Goal: Register for event/course

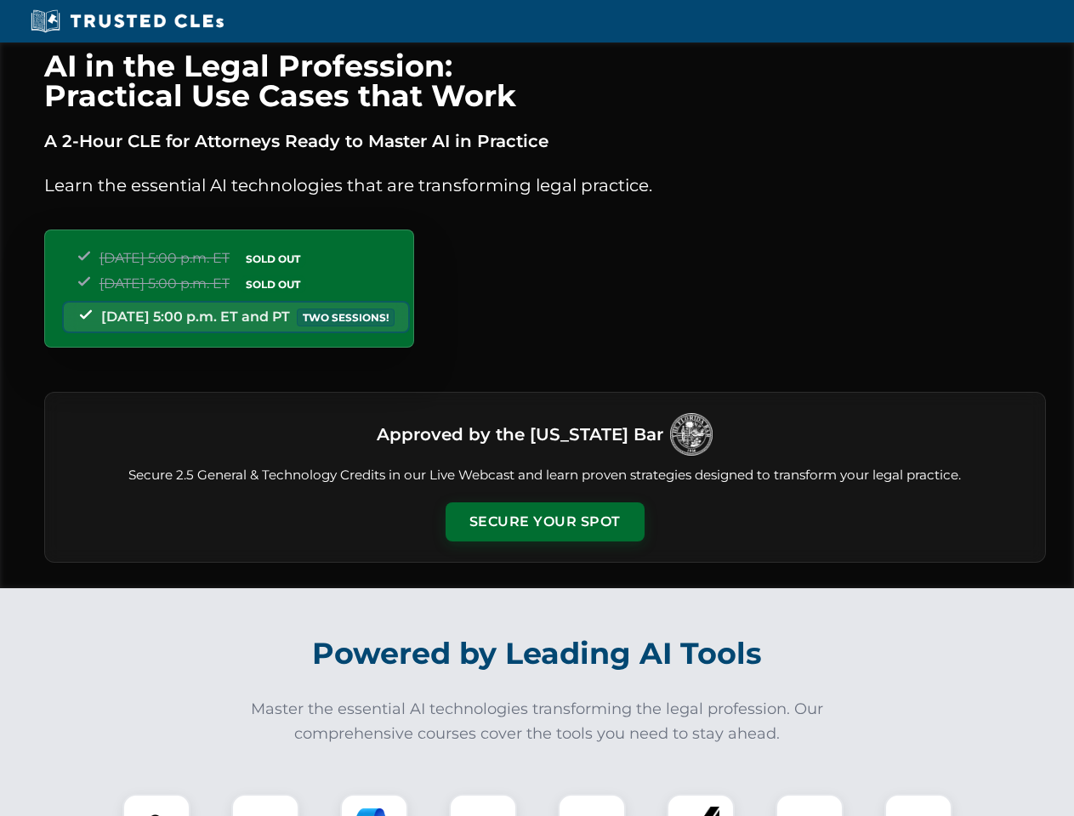
click at [544, 522] on button "Secure Your Spot" at bounding box center [544, 521] width 199 height 39
click at [156, 805] on img at bounding box center [156, 827] width 49 height 49
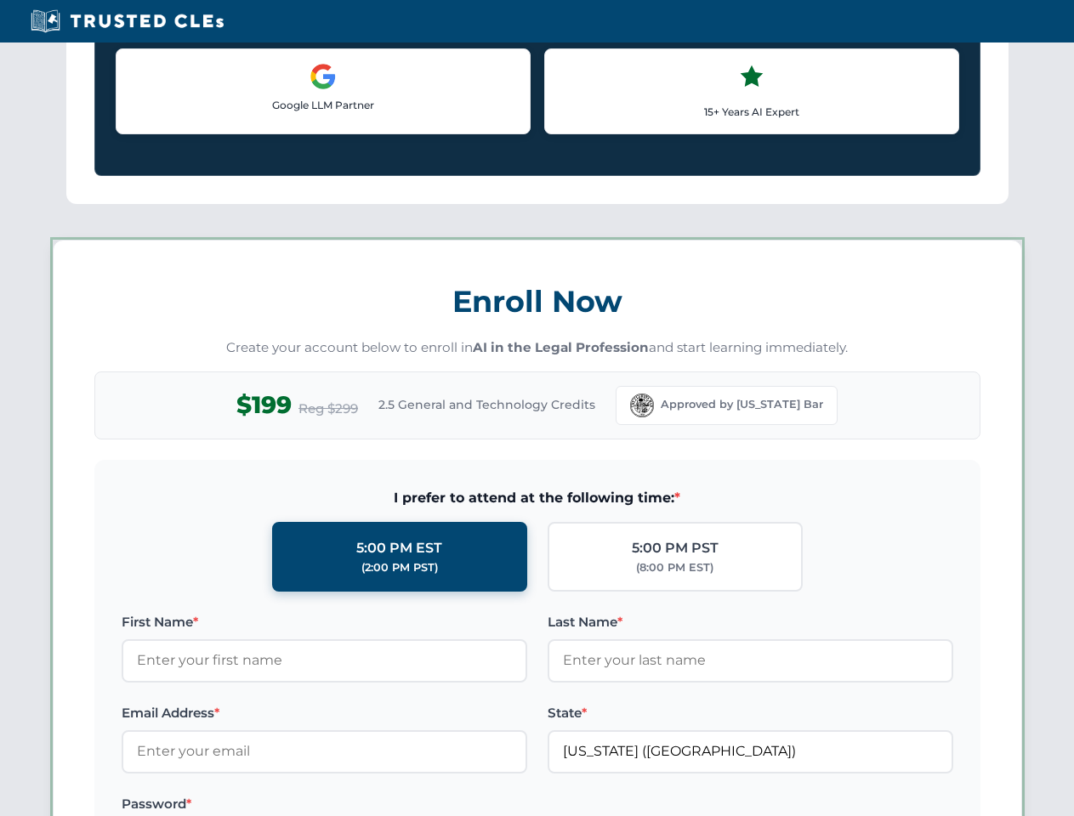
click at [374, 805] on label "Password *" at bounding box center [324, 804] width 405 height 20
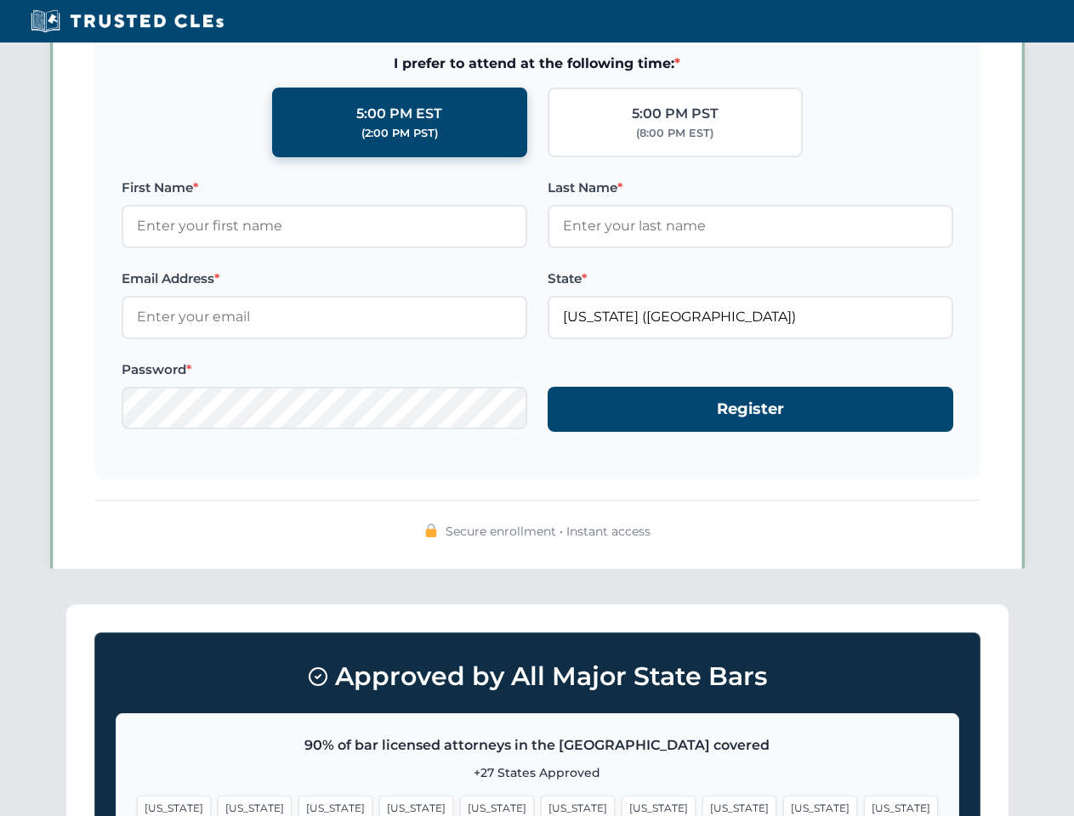
click at [783, 805] on span "[US_STATE]" at bounding box center [820, 808] width 74 height 25
